Goal: Task Accomplishment & Management: Use online tool/utility

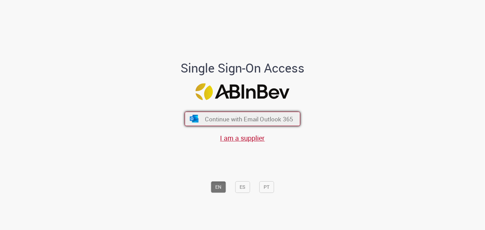
click at [220, 117] on span "Continue with Email Outlook 365" at bounding box center [249, 119] width 88 height 8
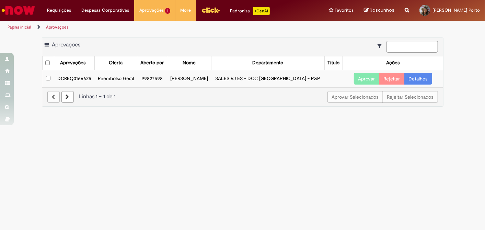
click at [80, 78] on td "DCREQ0166625" at bounding box center [74, 78] width 40 height 17
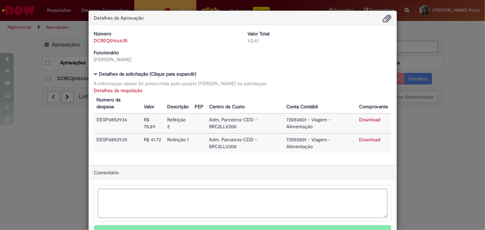
click at [359, 121] on link "Download" at bounding box center [369, 119] width 21 height 6
